Goal: Complete application form

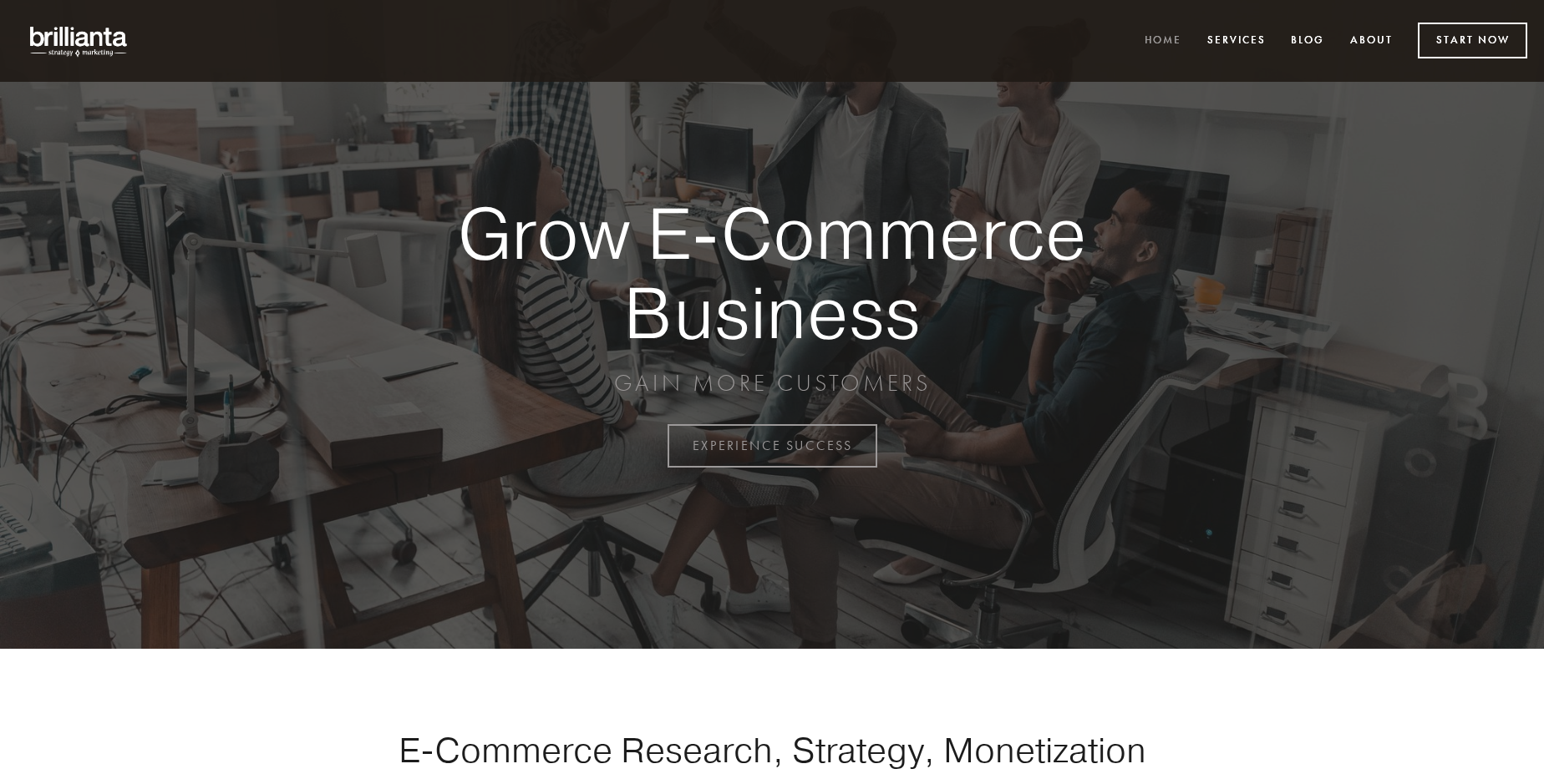
scroll to position [4378, 0]
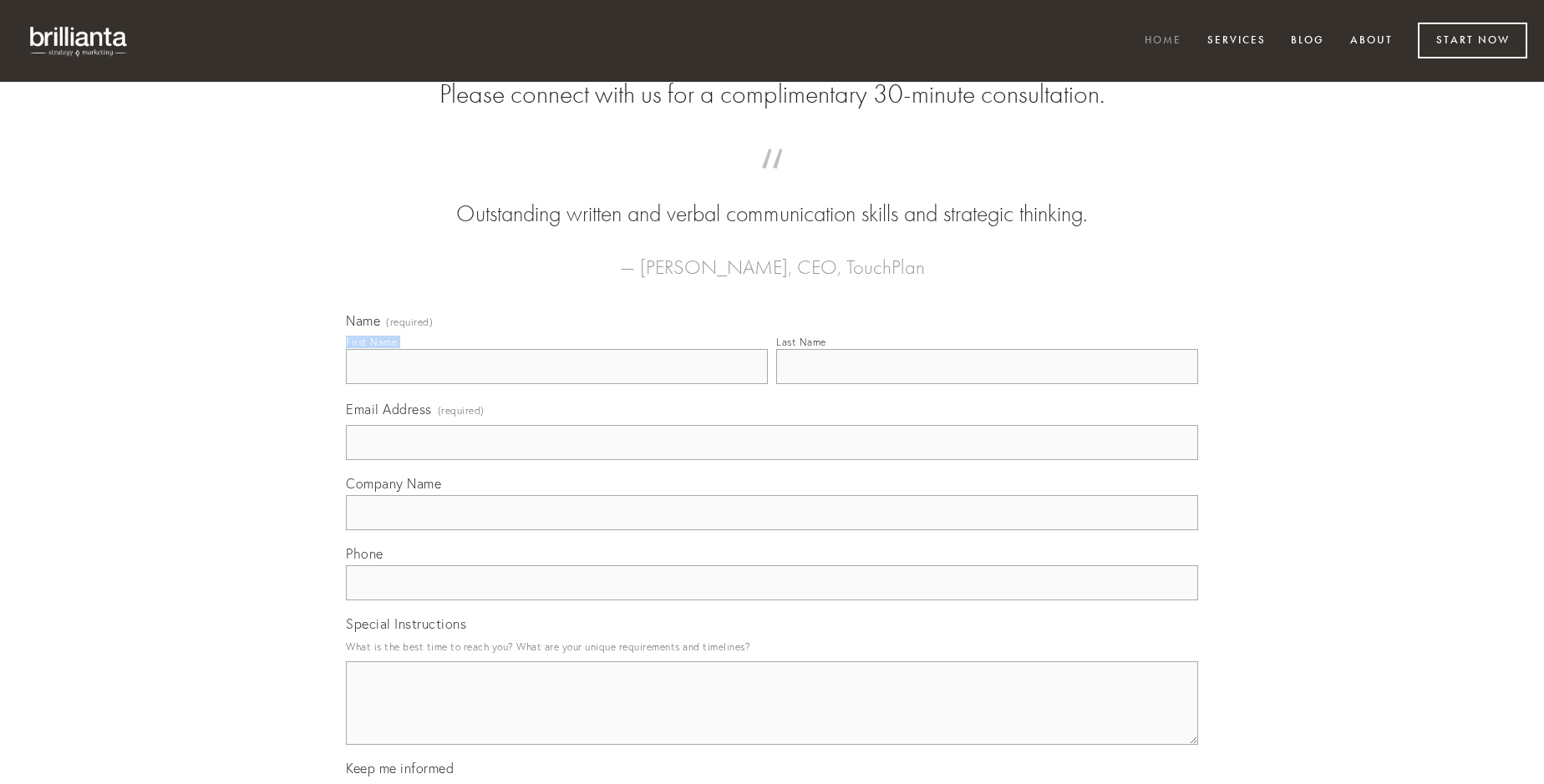
type input "[PERSON_NAME]"
click at [987, 384] on input "Last Name" at bounding box center [987, 367] width 422 height 35
type input "[PERSON_NAME]"
click at [772, 460] on input "Email Address (required)" at bounding box center [772, 443] width 852 height 35
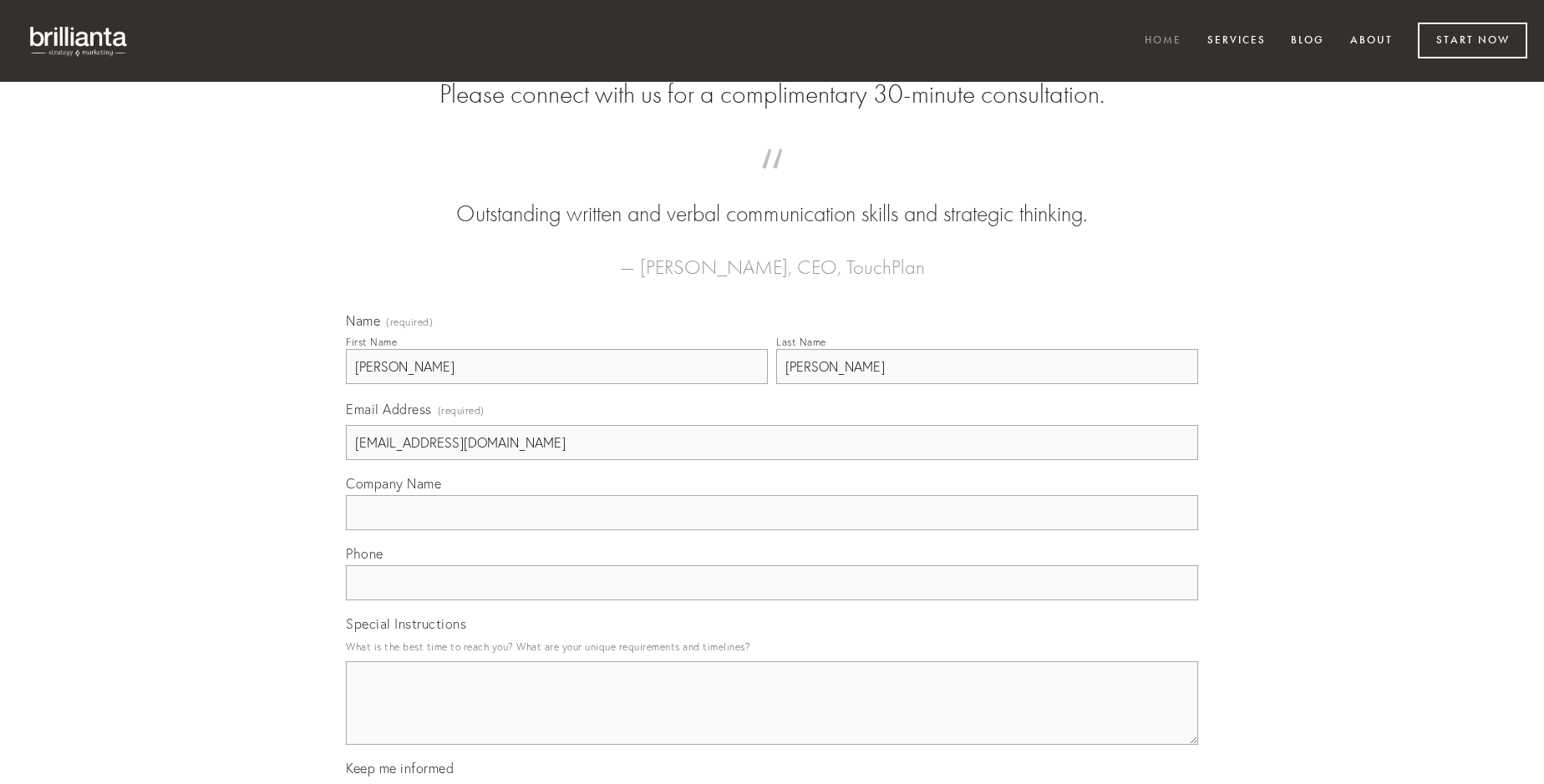
type input "[EMAIL_ADDRESS][DOMAIN_NAME]"
click at [772, 531] on input "Company Name" at bounding box center [772, 512] width 852 height 35
type input "victoria"
click at [772, 601] on input "text" at bounding box center [772, 583] width 852 height 35
click at [772, 719] on textarea "Special Instructions" at bounding box center [772, 704] width 852 height 84
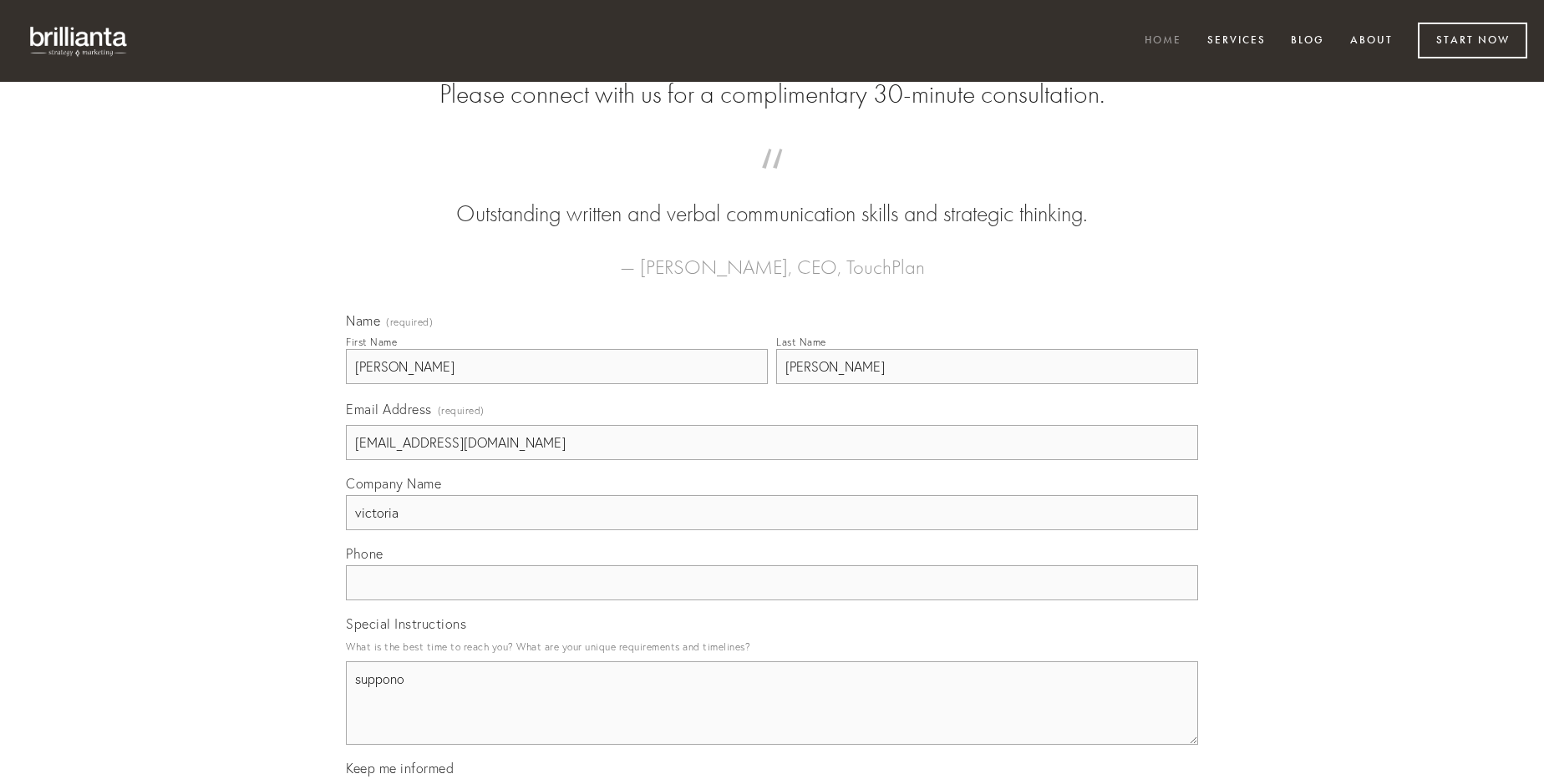
type textarea "suppono"
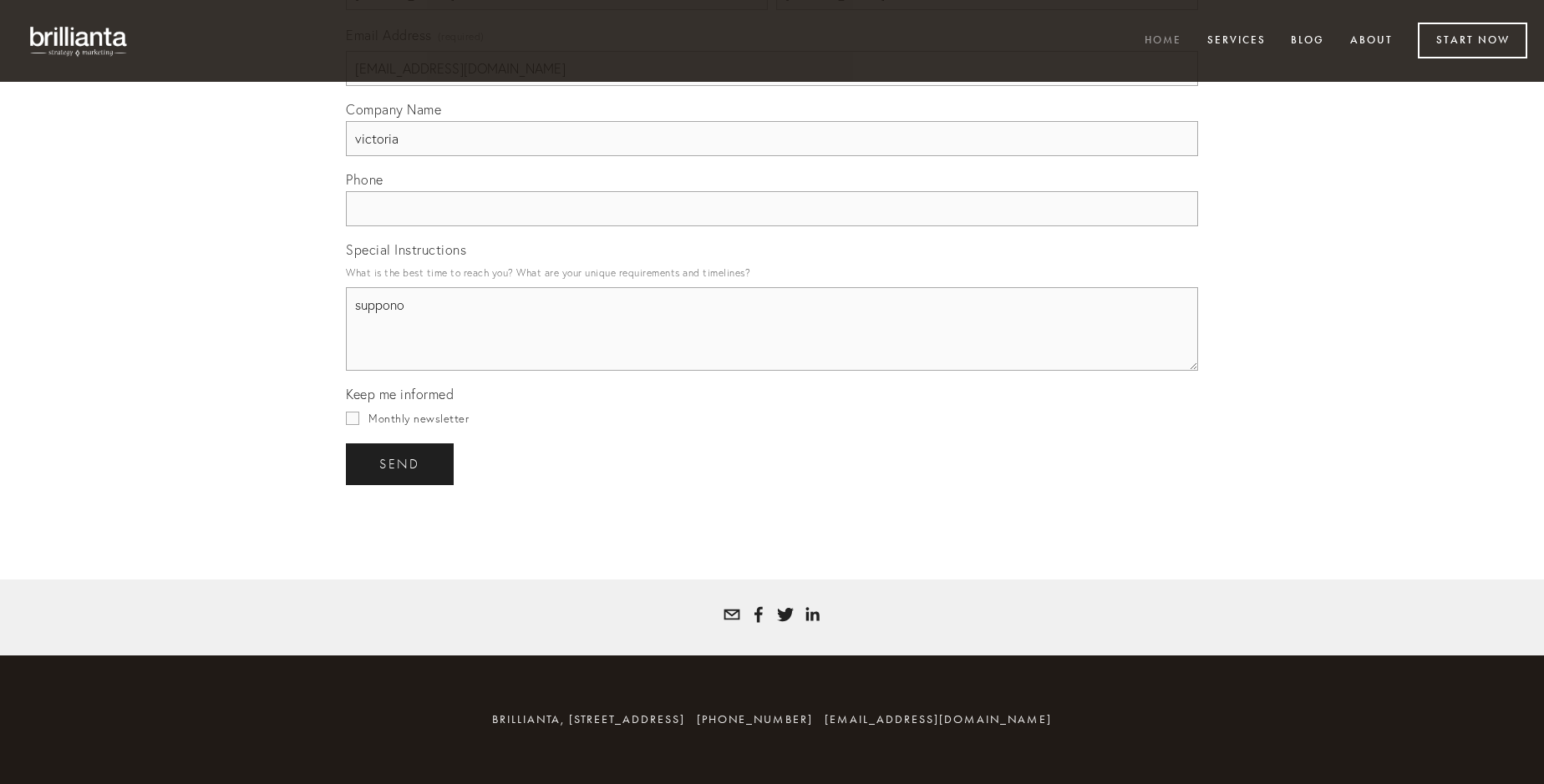
click at [401, 464] on span "send" at bounding box center [399, 464] width 41 height 15
